Goal: Task Accomplishment & Management: Manage account settings

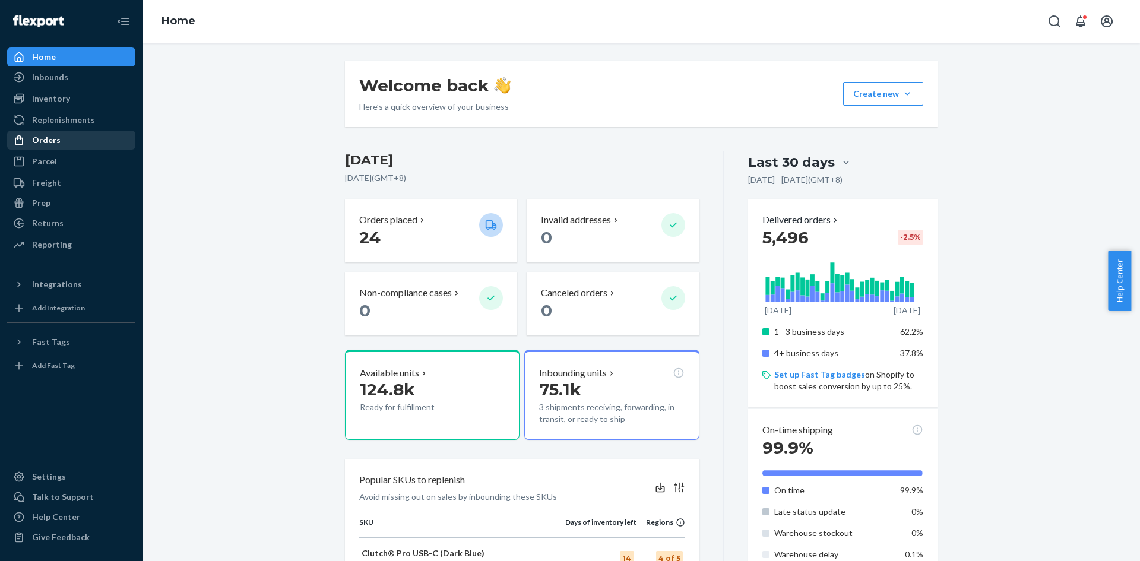
click at [64, 140] on div "Orders" at bounding box center [71, 140] width 126 height 17
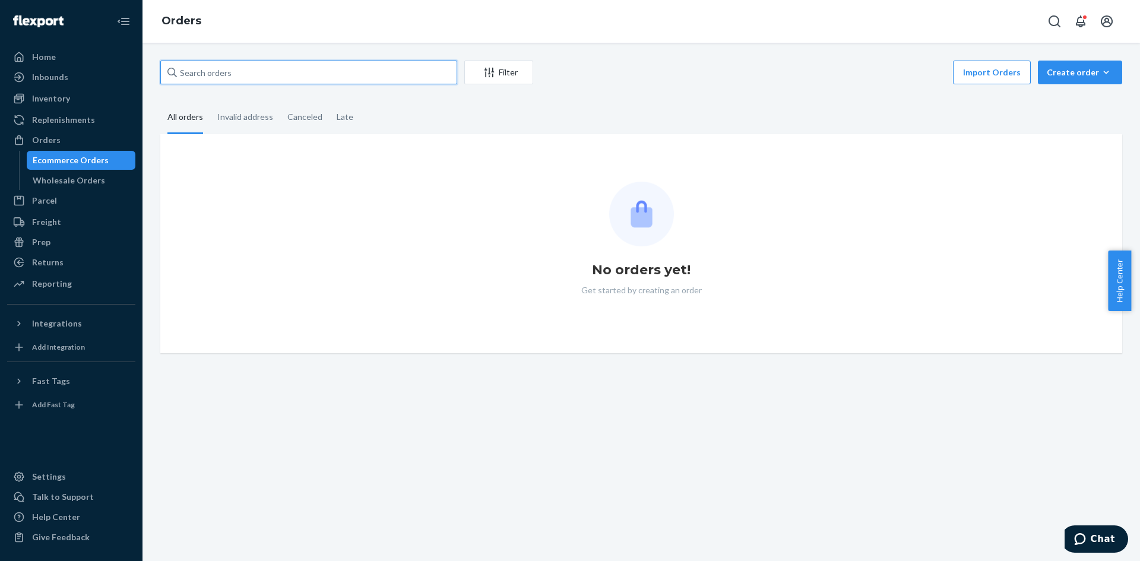
click at [307, 74] on input "text" at bounding box center [308, 73] width 297 height 24
paste input "449881"
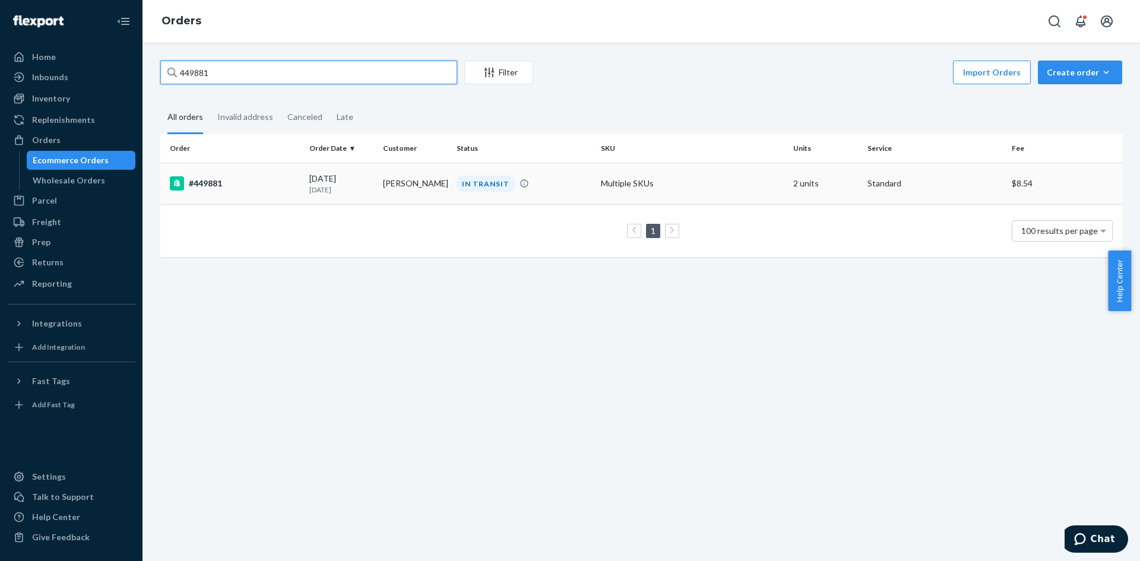
type input "449881"
click at [727, 184] on td "Multiple SKUs" at bounding box center [692, 184] width 192 height 42
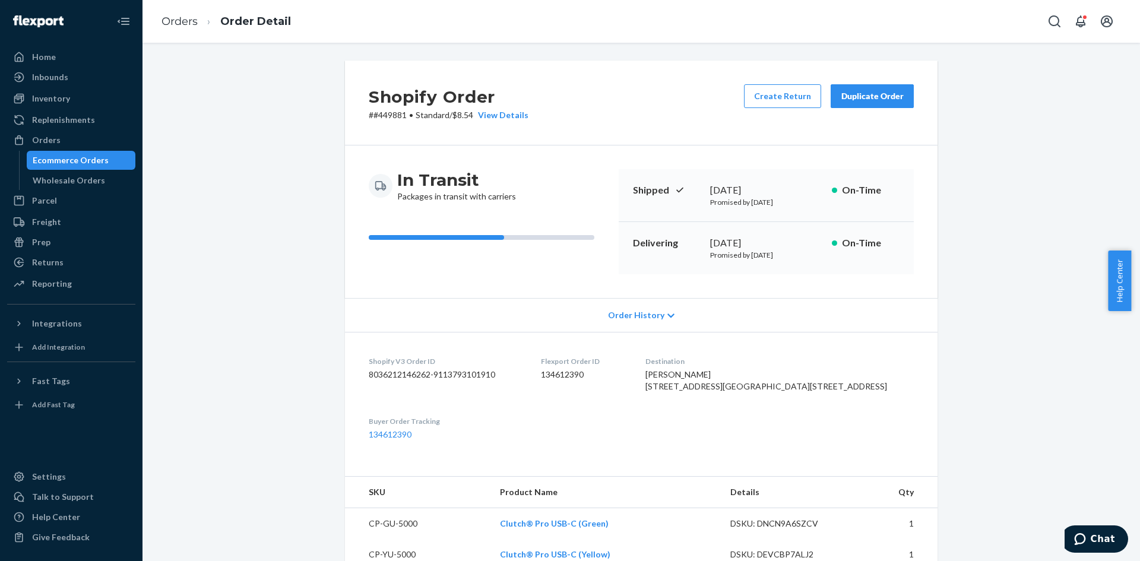
click at [882, 95] on div "Duplicate Order" at bounding box center [872, 96] width 63 height 12
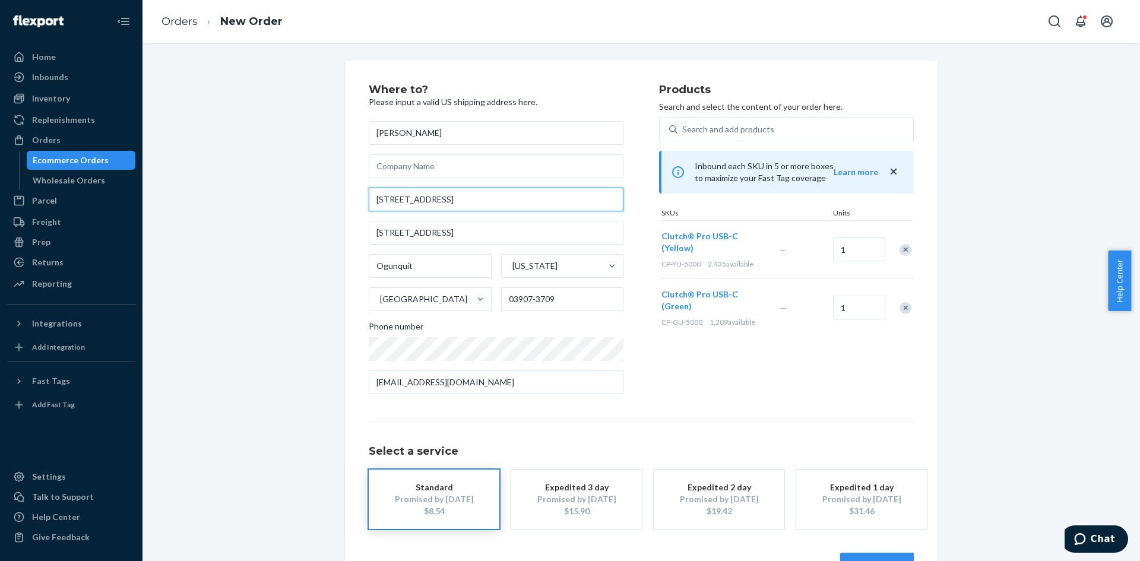
drag, startPoint x: 464, startPoint y: 199, endPoint x: 340, endPoint y: 197, distance: 123.5
click at [345, 197] on div "Where to? Please input a valid US shipping address here. [PERSON_NAME] [STREET_…" at bounding box center [641, 331] width 593 height 540
paste input "[STREET_ADDRESS][PERSON_NAME]"
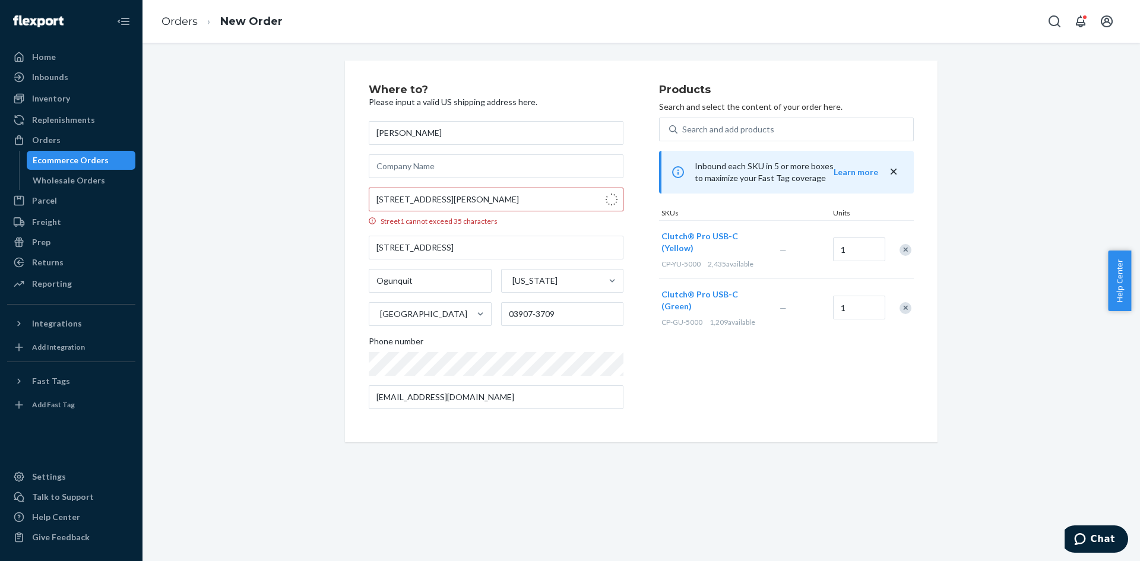
type input "[STREET_ADDRESS][PERSON_NAME]"
type input "[GEOGRAPHIC_DATA]"
type input "90026"
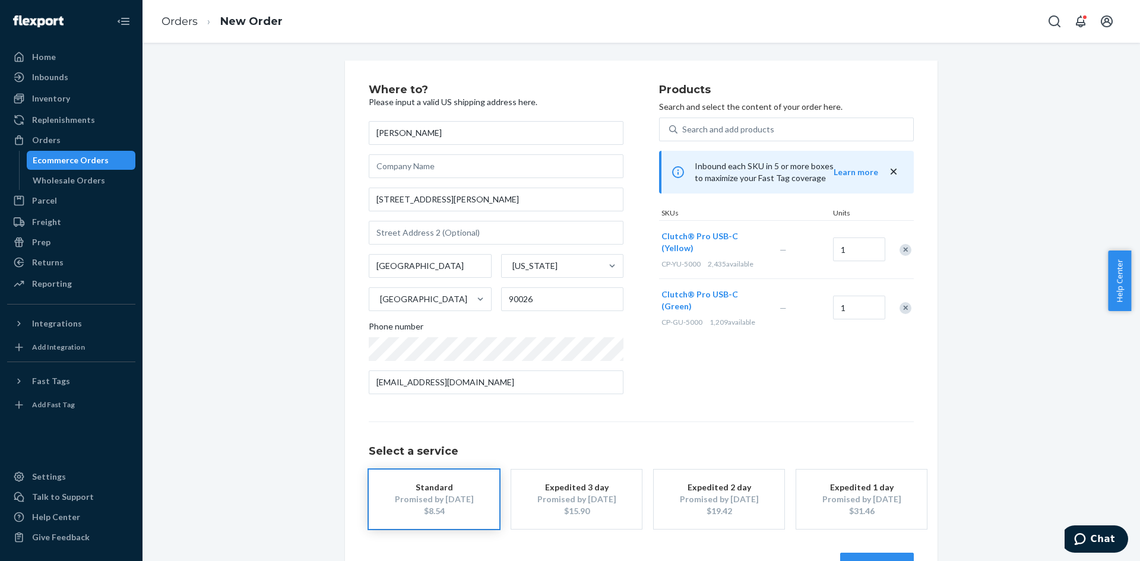
click at [444, 513] on div "$8.54" at bounding box center [434, 511] width 95 height 12
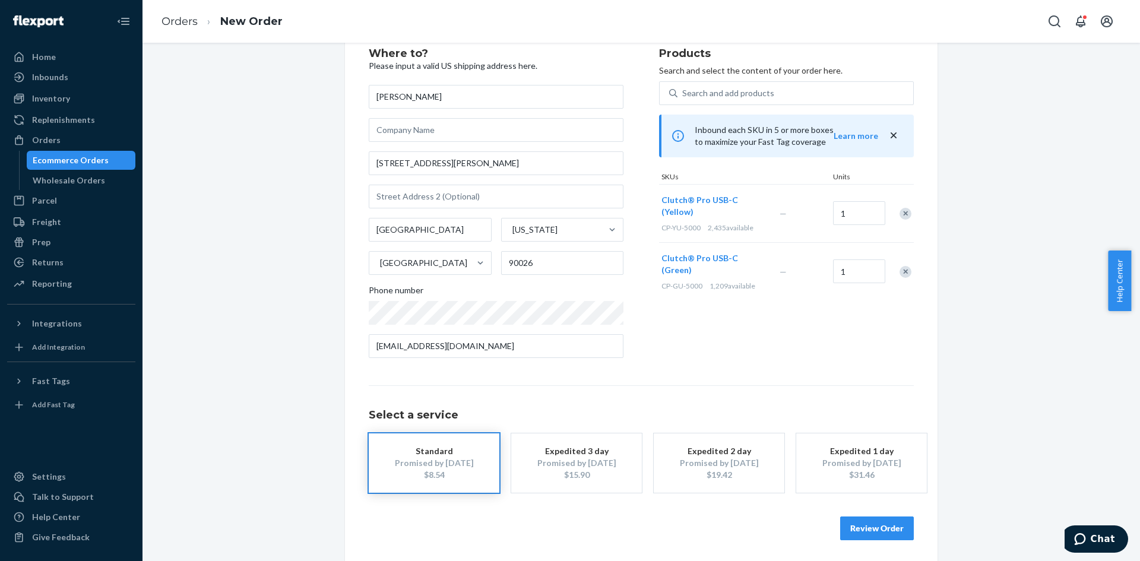
scroll to position [39, 0]
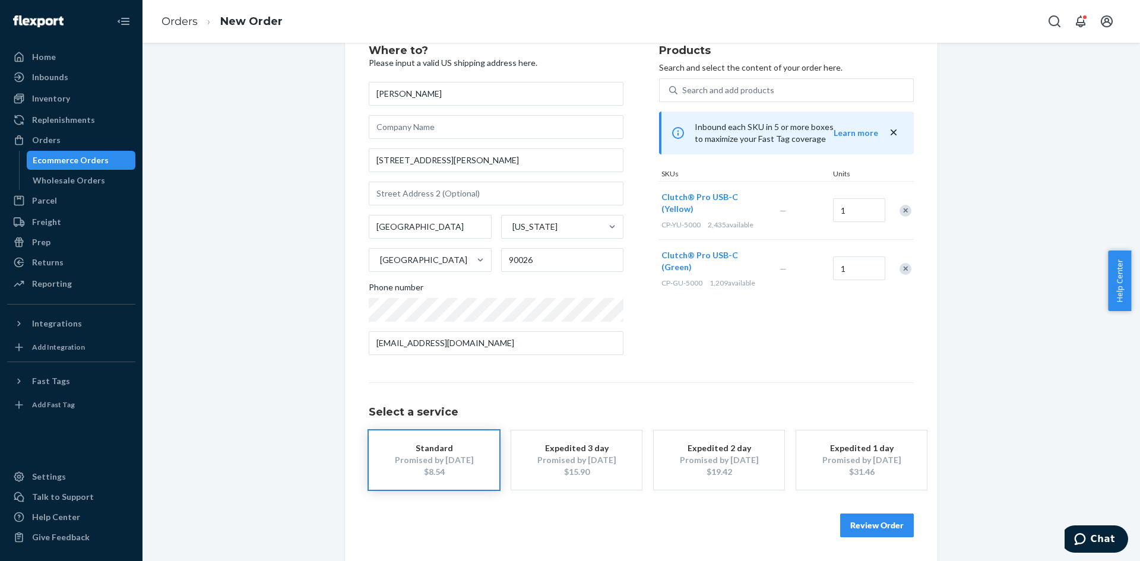
click at [853, 525] on button "Review Order" at bounding box center [877, 526] width 74 height 24
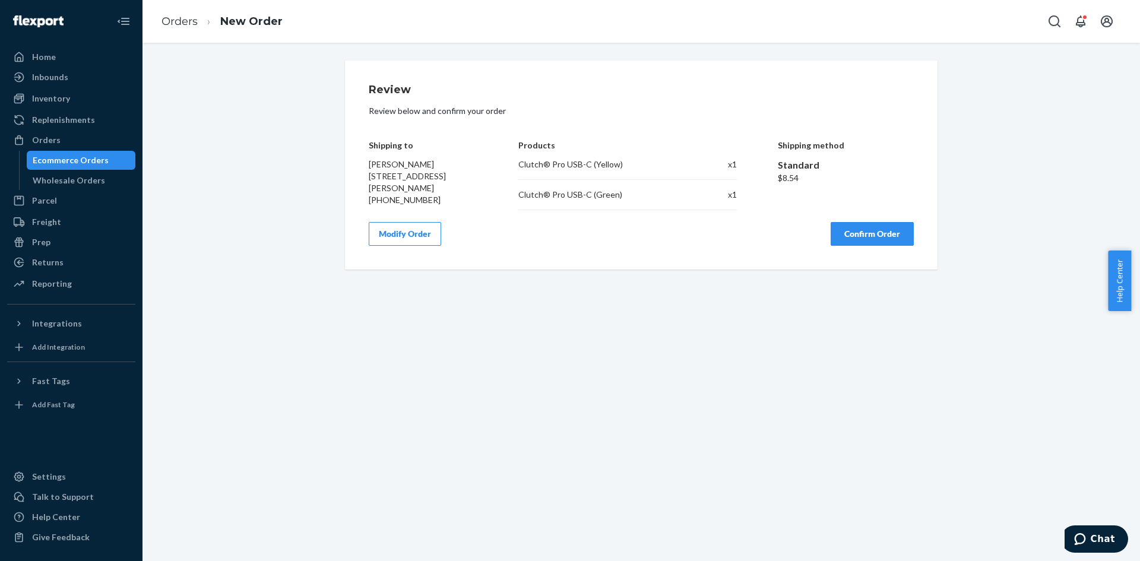
click at [878, 232] on button "Confirm Order" at bounding box center [872, 234] width 83 height 24
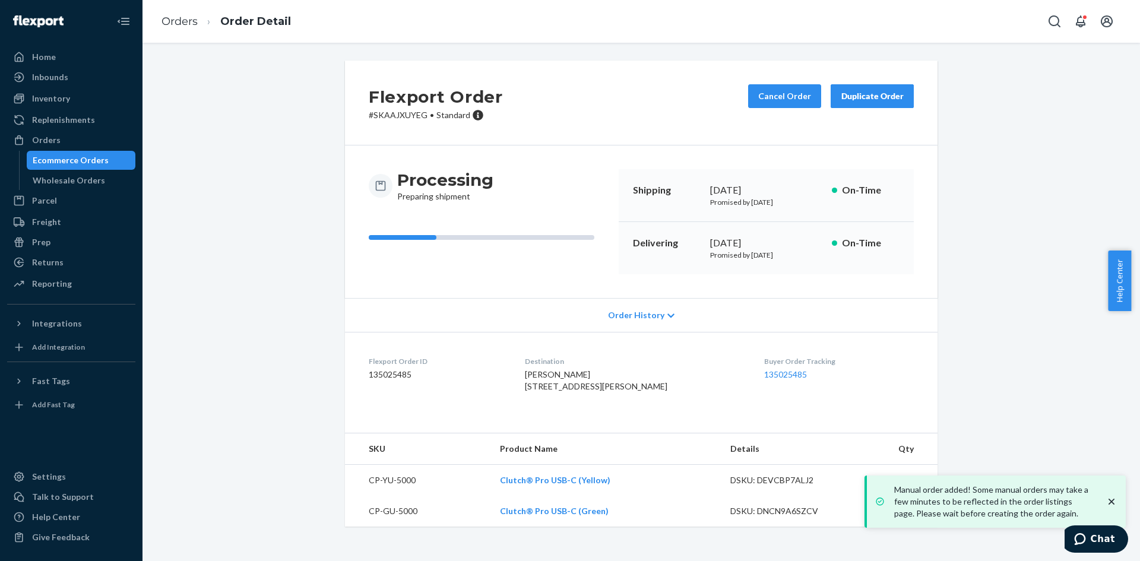
click at [403, 116] on p "# SKAAJXUYEG • Standard" at bounding box center [436, 115] width 134 height 12
copy p "SKAAJXUYEG"
